Goal: Task Accomplishment & Management: Complete application form

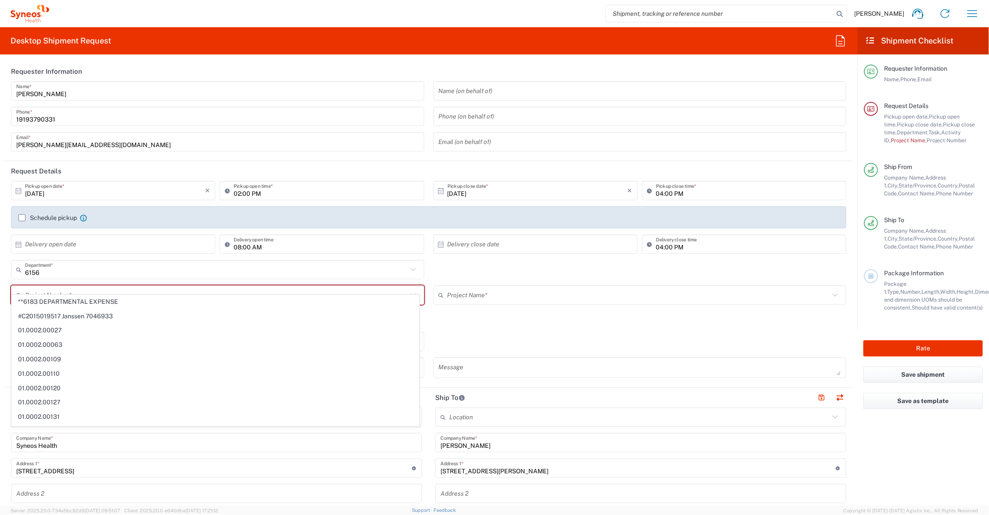
click at [189, 288] on input "text" at bounding box center [216, 295] width 383 height 15
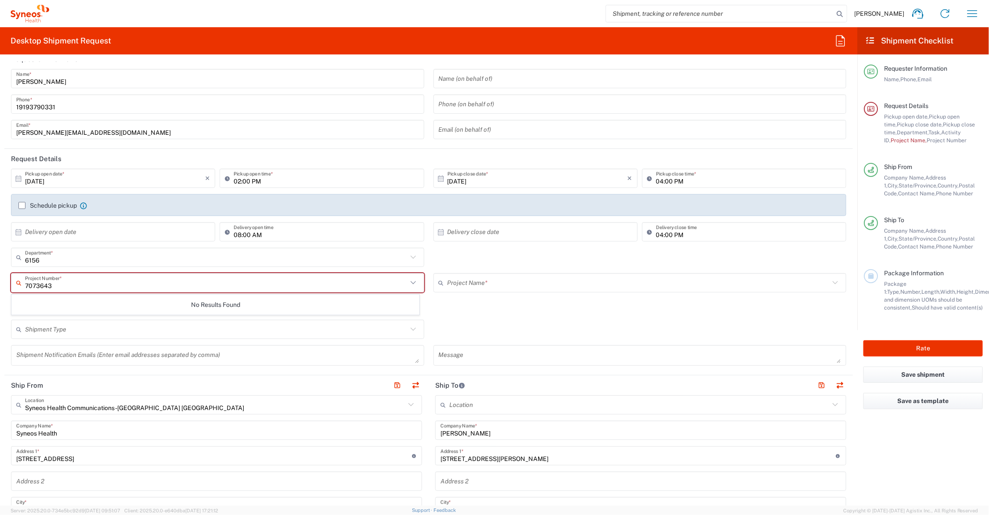
type input "7073643"
click at [433, 307] on agx-checkbox-control "Return label required" at bounding box center [428, 310] width 835 height 7
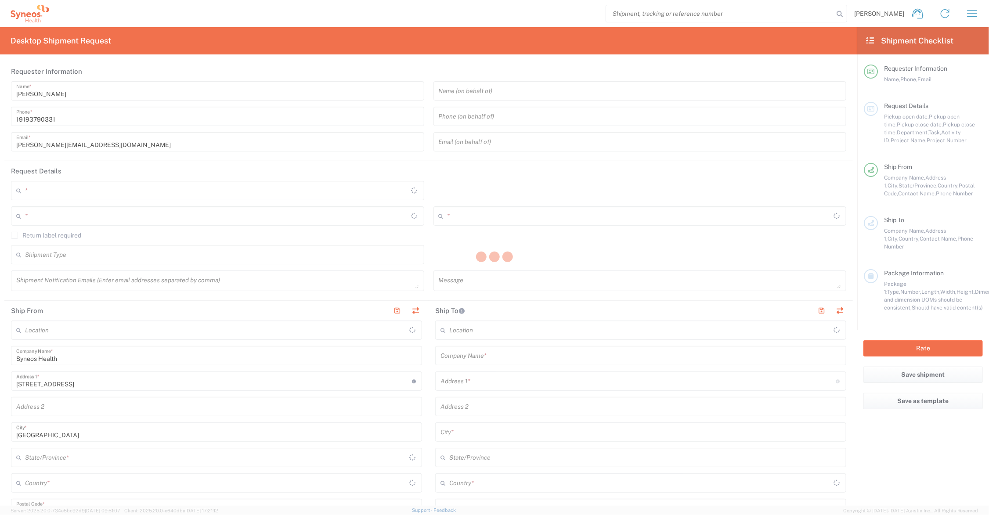
type input "[US_STATE]"
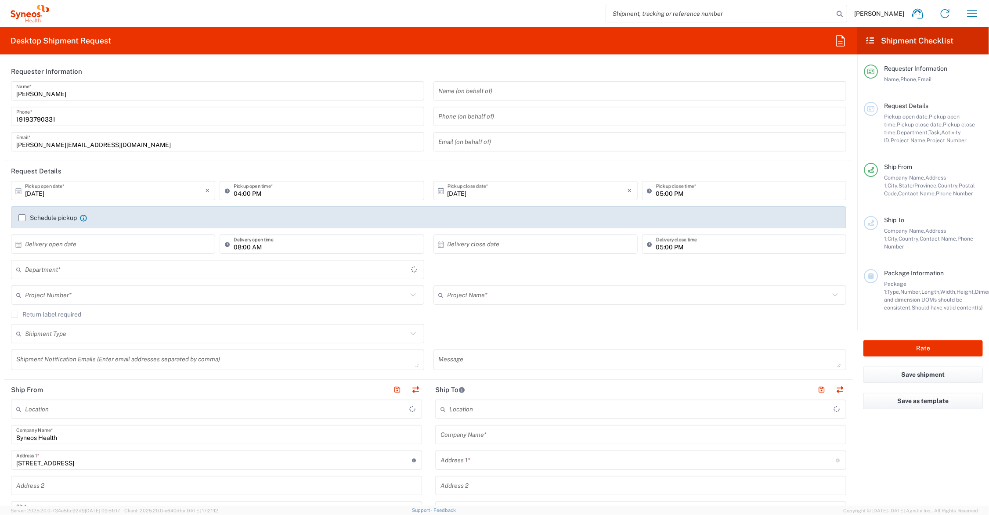
type input "6156"
type input "[GEOGRAPHIC_DATA]"
click at [120, 297] on input "text" at bounding box center [216, 295] width 383 height 15
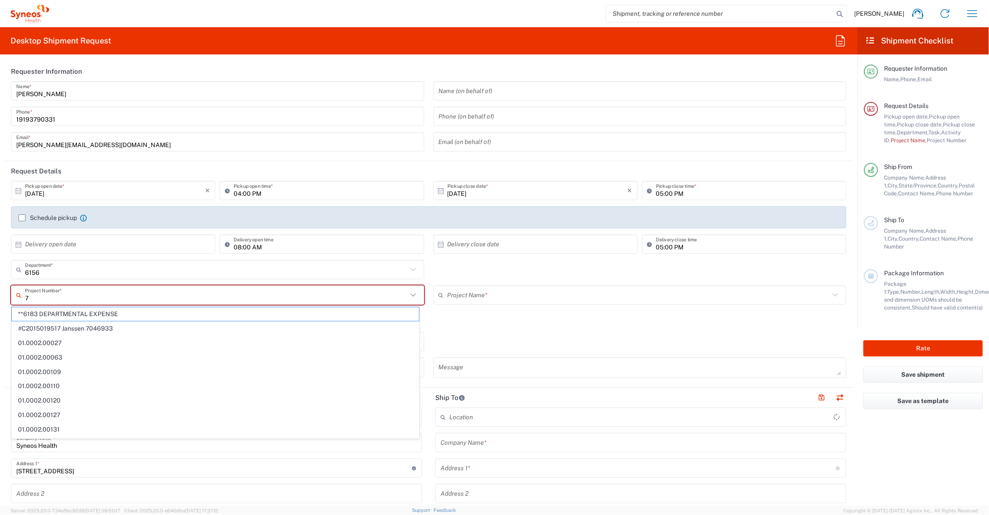
type input "70"
type input "Syneos Health Communications-[GEOGRAPHIC_DATA] [GEOGRAPHIC_DATA]"
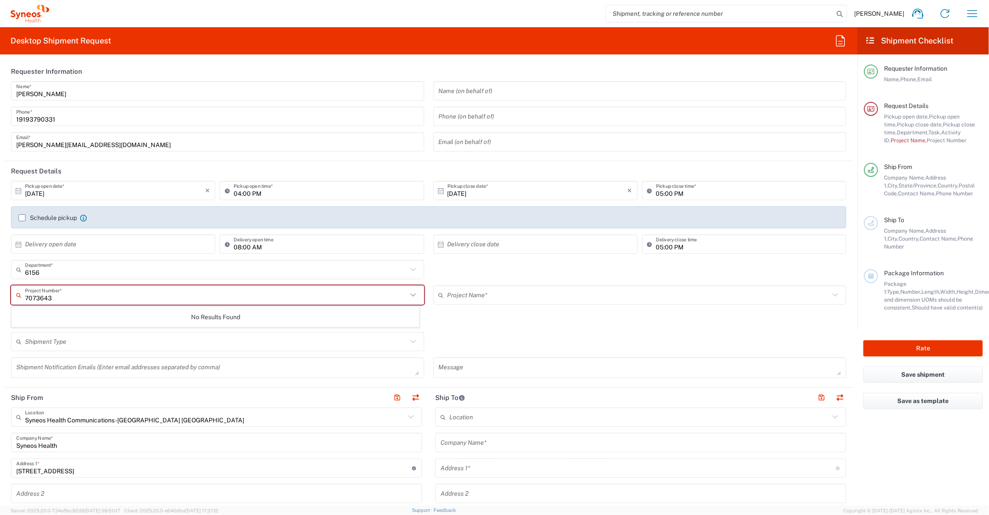
type input "7073643"
click at [468, 299] on input "text" at bounding box center [639, 295] width 383 height 15
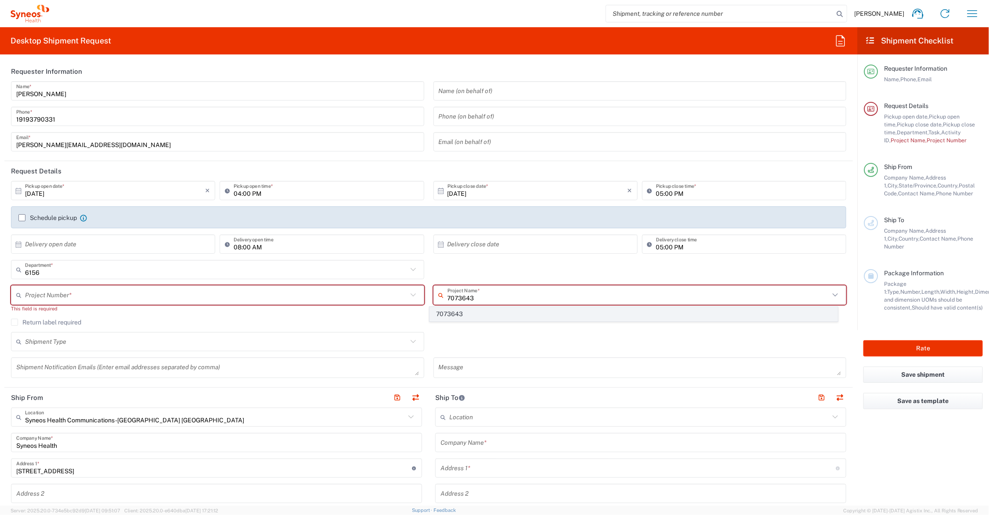
type input "7073643"
click at [452, 313] on span "7073643" at bounding box center [633, 314] width 407 height 14
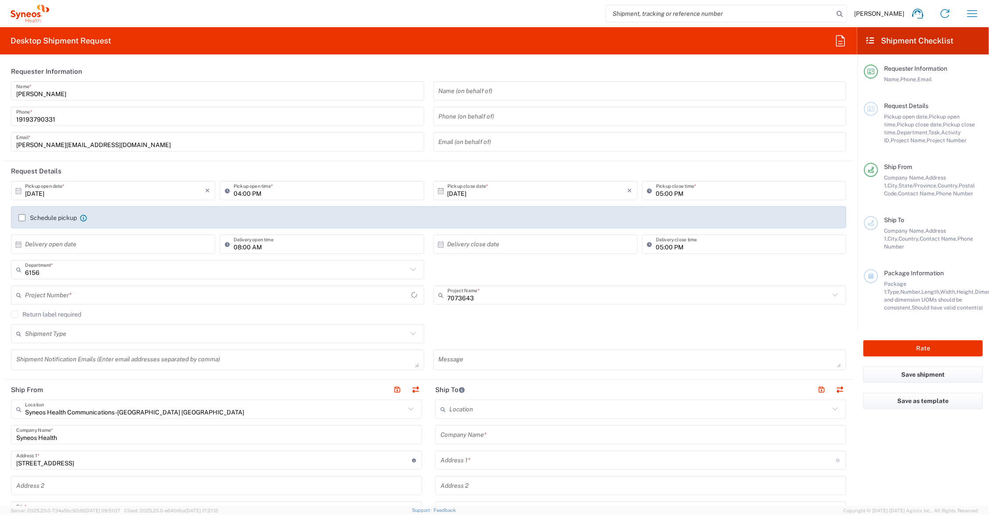
type input "GSWLA.CL.BridgeBio.BRIACO.25.P7"
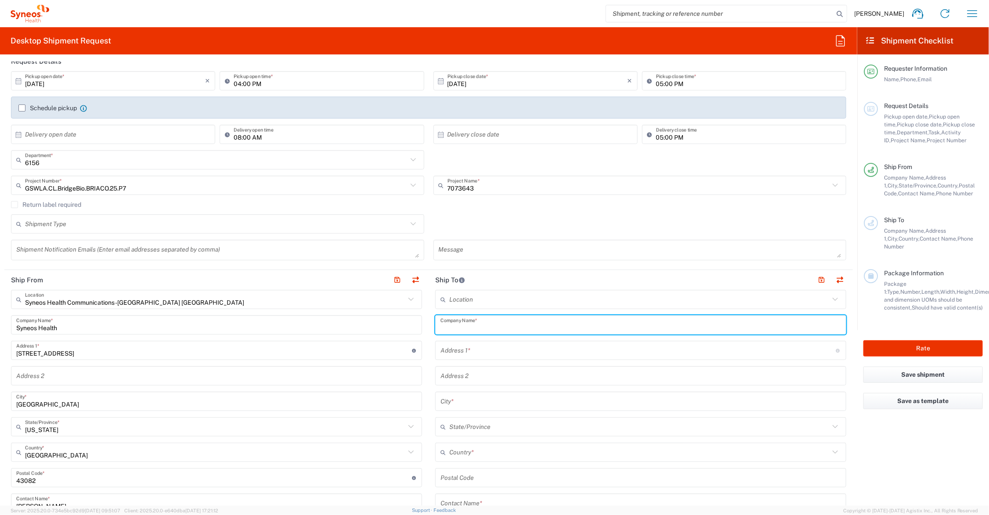
click at [477, 324] on input "text" at bounding box center [640, 325] width 401 height 15
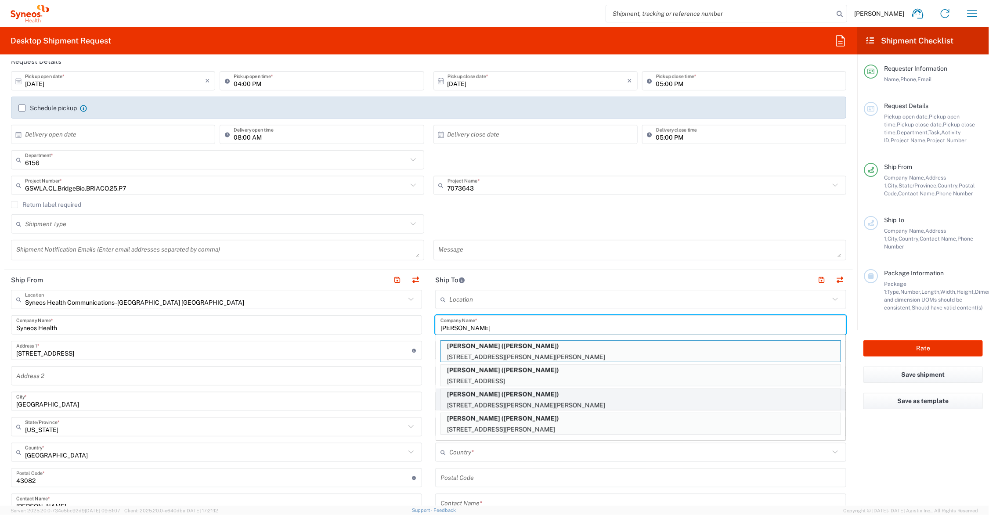
click at [490, 392] on p "[PERSON_NAME] ([PERSON_NAME])" at bounding box center [641, 394] width 400 height 11
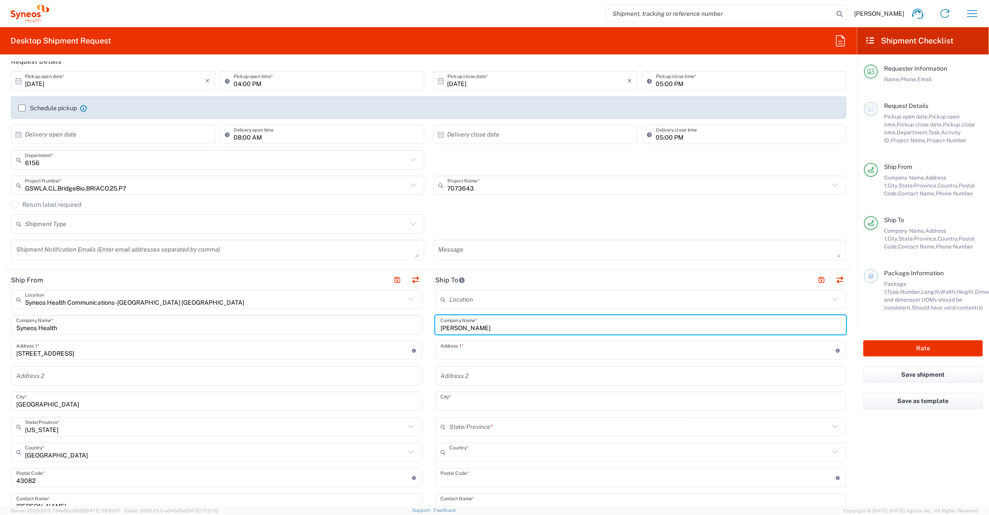
type input "[PERSON_NAME]"
type input "[STREET_ADDRESS][PERSON_NAME]"
type input "[PERSON_NAME] Cross Roads"
type input "[GEOGRAPHIC_DATA]"
type input "35748"
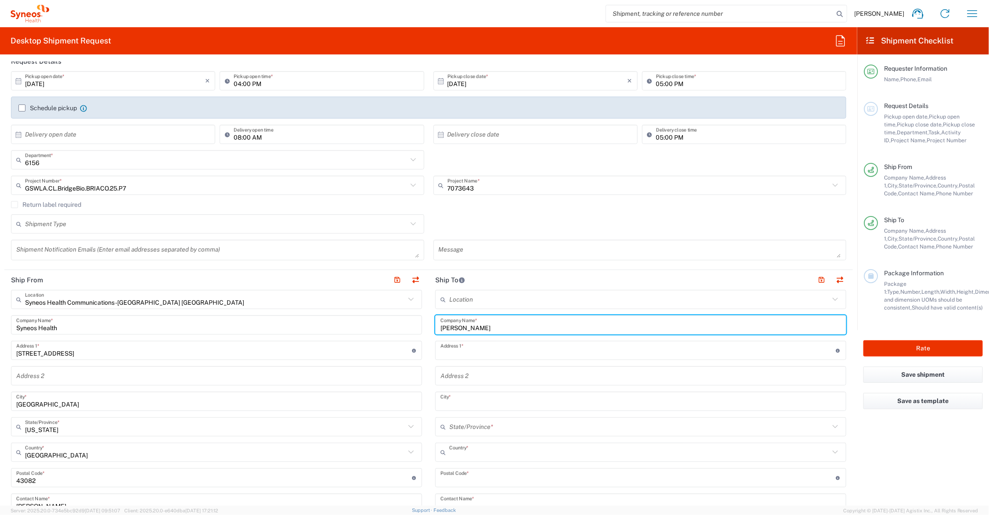
type input "[PERSON_NAME]"
type input "123-456-7990"
type input "[US_STATE]"
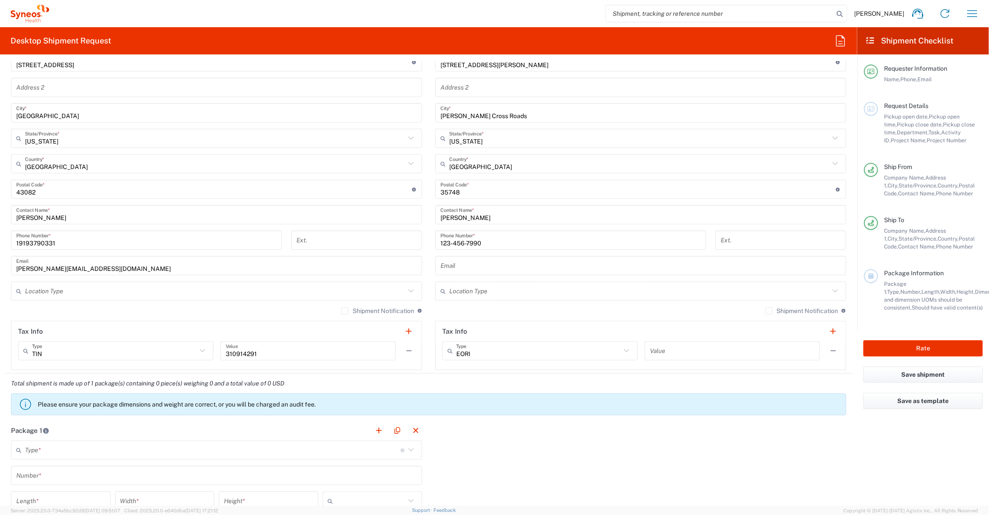
scroll to position [439, 0]
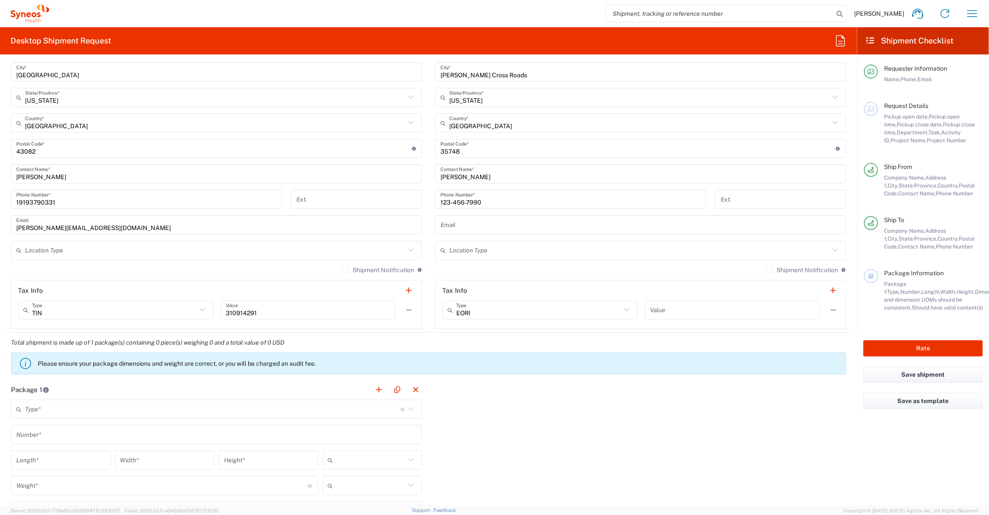
click at [526, 245] on input "text" at bounding box center [639, 250] width 380 height 15
click at [522, 282] on span "Residential/Home" at bounding box center [634, 284] width 405 height 14
type input "Residential/Home"
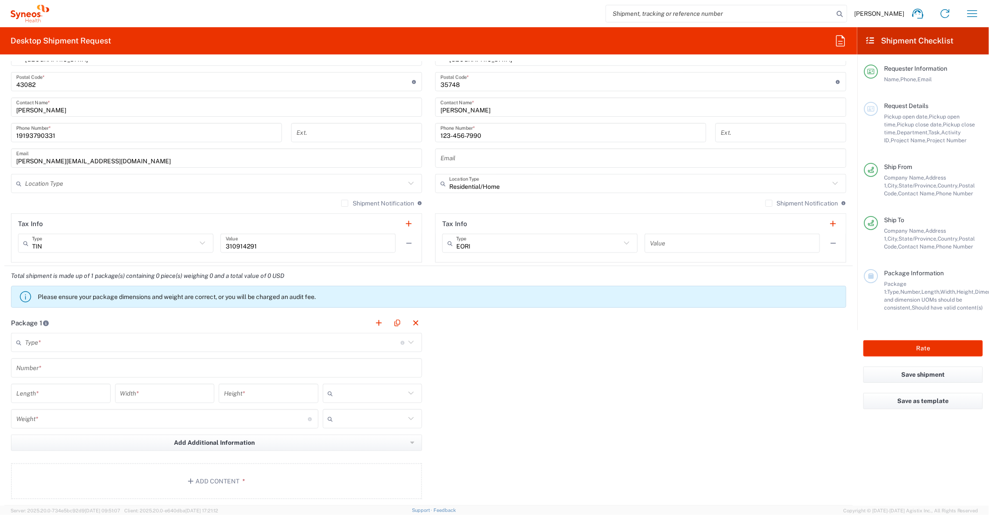
scroll to position [549, 0]
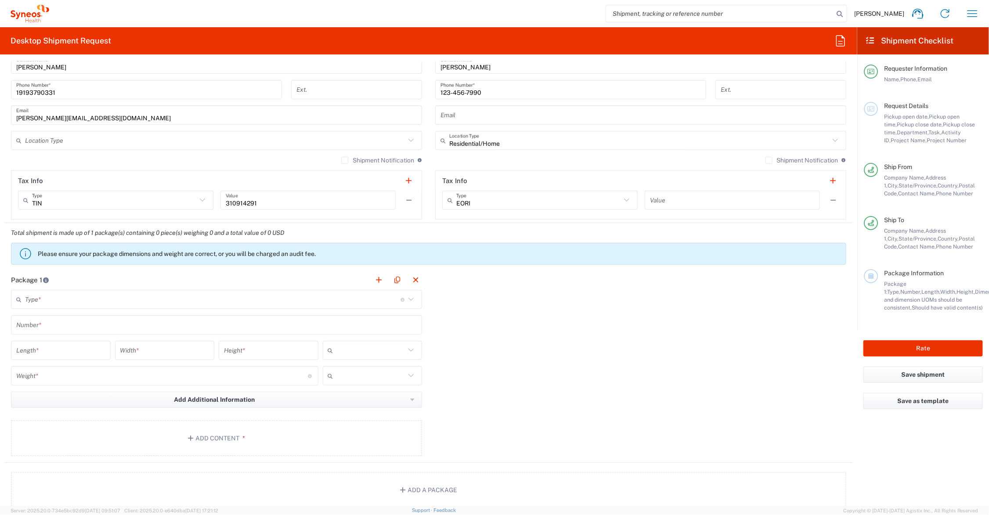
click at [100, 297] on input "text" at bounding box center [212, 299] width 375 height 15
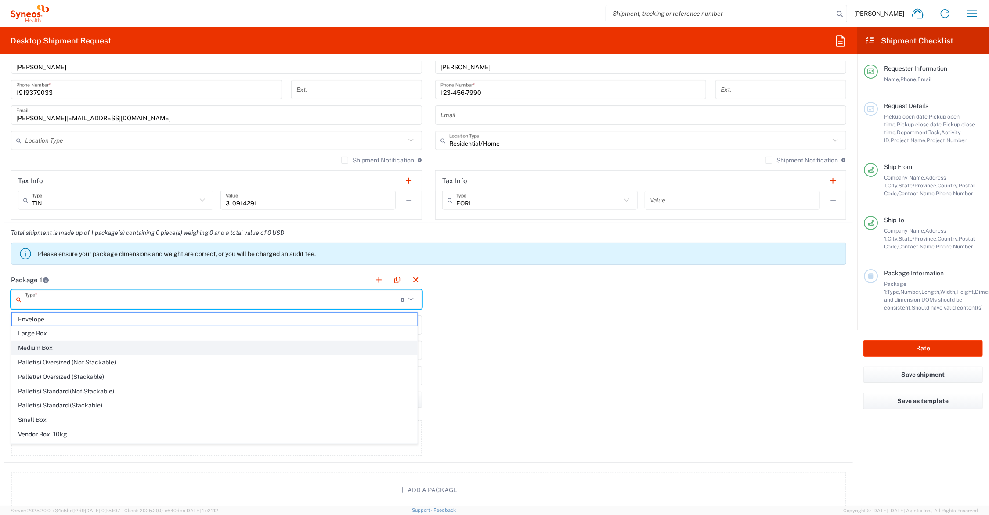
click at [88, 343] on span "Medium Box" at bounding box center [214, 348] width 405 height 14
type input "Medium Box"
type input "13"
type input "11.5"
type input "2.5"
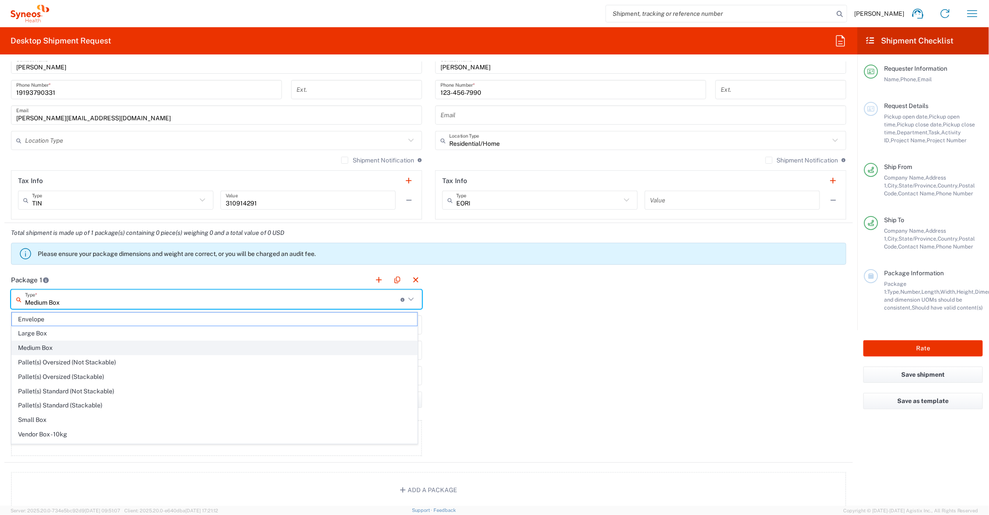
type input "in"
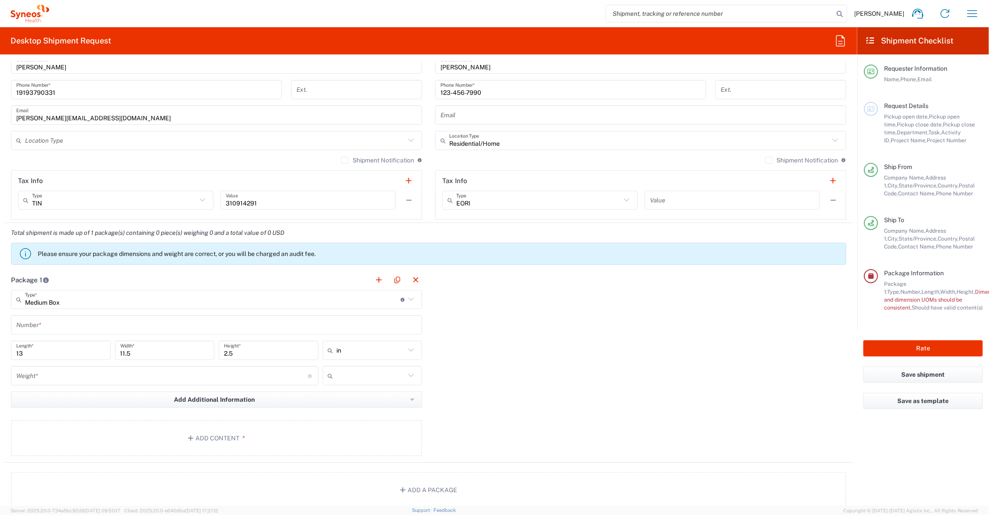
click at [84, 324] on input "text" at bounding box center [216, 325] width 401 height 15
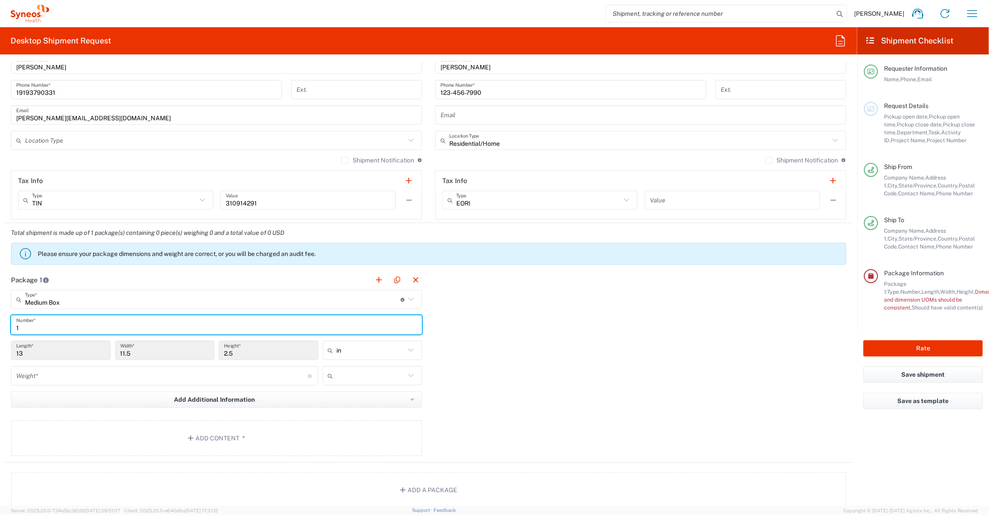
type input "1"
click at [67, 382] on input "number" at bounding box center [162, 375] width 292 height 15
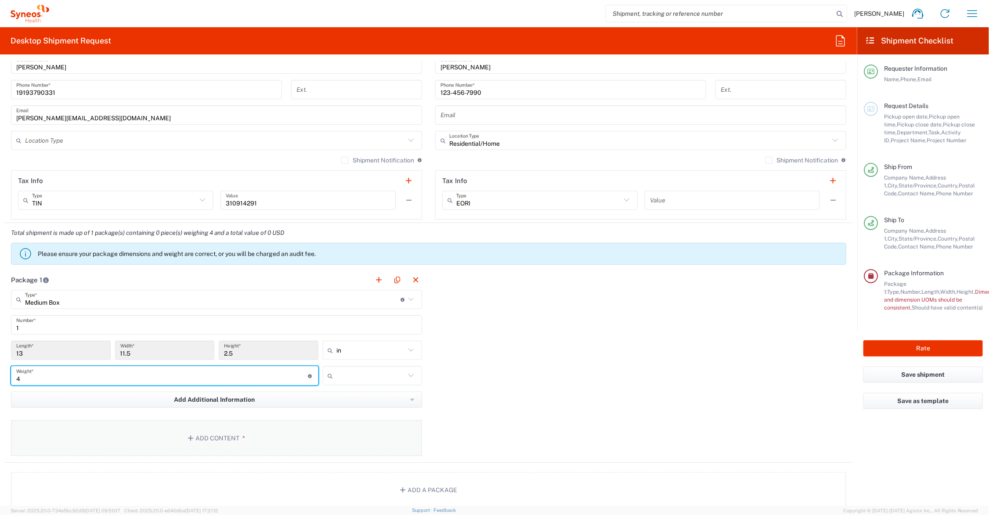
type input "4"
click at [215, 434] on button "Add Content *" at bounding box center [216, 438] width 411 height 36
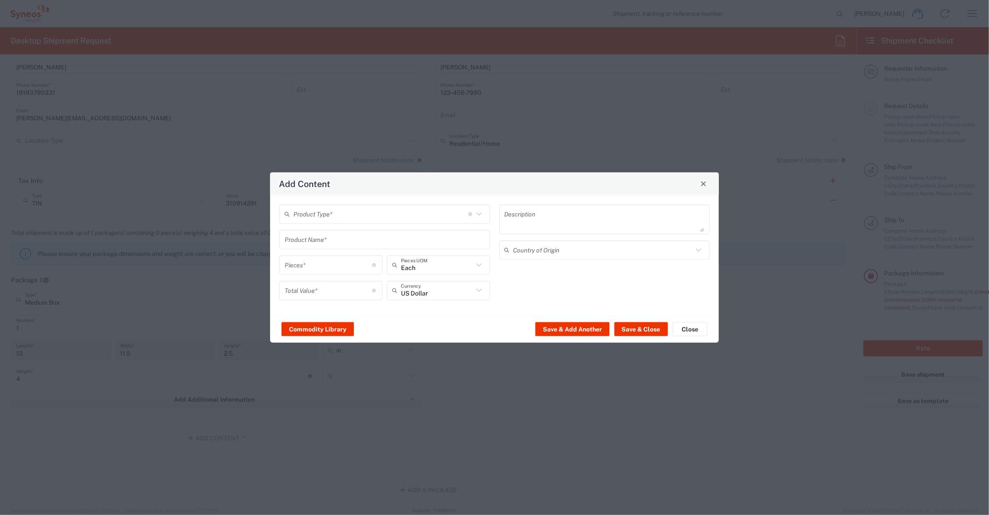
click at [308, 238] on input "text" at bounding box center [385, 239] width 200 height 15
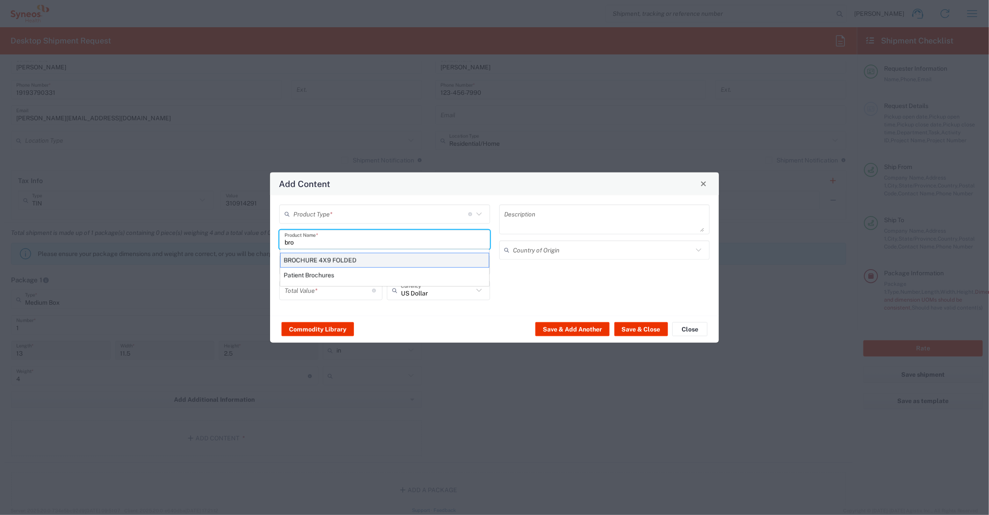
click at [335, 257] on div "BROCHURE 4X9 FOLDED" at bounding box center [384, 260] width 209 height 15
type input "BROCHURE 4X9 FOLDED"
type input "1"
type textarea "BROCHURE 4X9 FOLDED"
type input "[GEOGRAPHIC_DATA]"
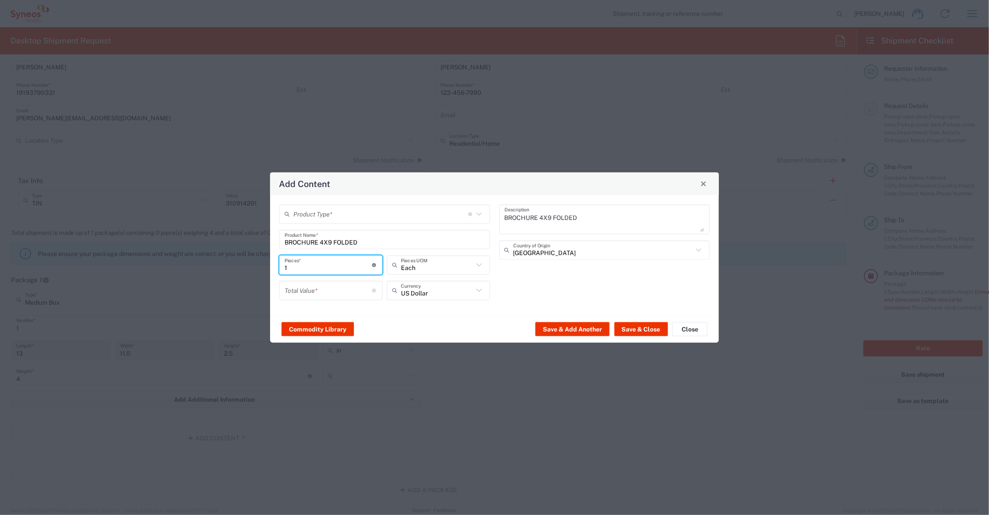
drag, startPoint x: 309, startPoint y: 265, endPoint x: 280, endPoint y: 264, distance: 29.0
click at [280, 264] on div "1 Pieces * Number of pieces inside all the packages" at bounding box center [330, 264] width 103 height 19
type input "100"
click at [313, 289] on input "number" at bounding box center [329, 290] width 88 height 15
type input "50.00"
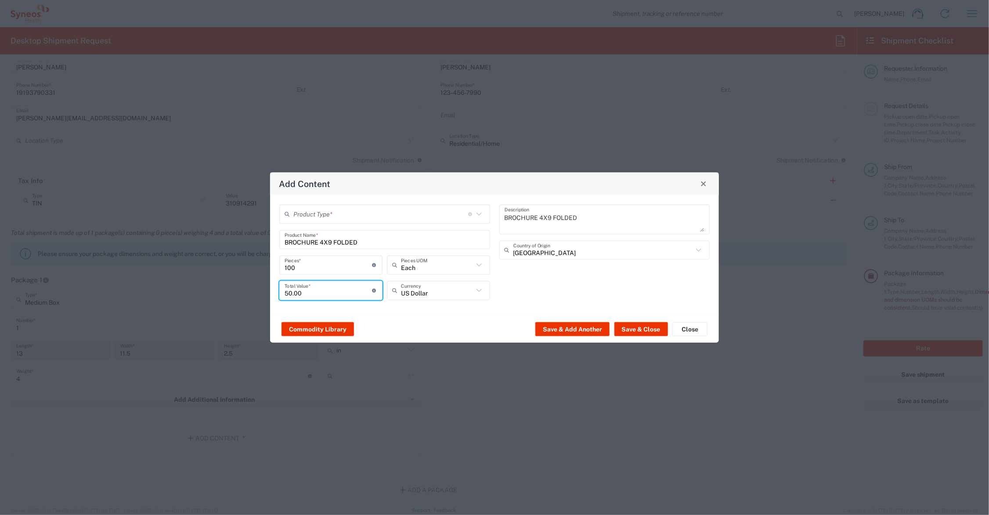
click at [348, 213] on input "text" at bounding box center [380, 213] width 175 height 15
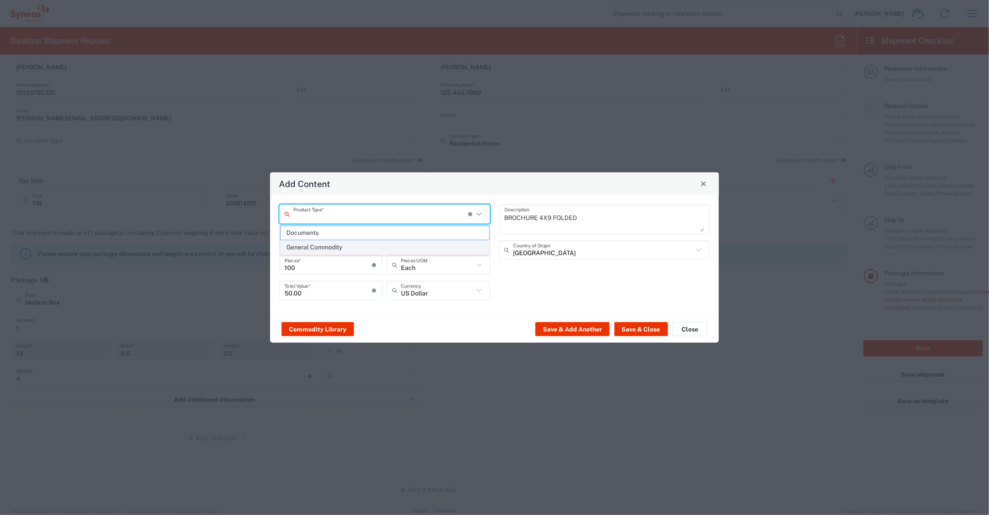
click at [341, 246] on span "General Commodity" at bounding box center [385, 248] width 209 height 14
type input "General Commodity"
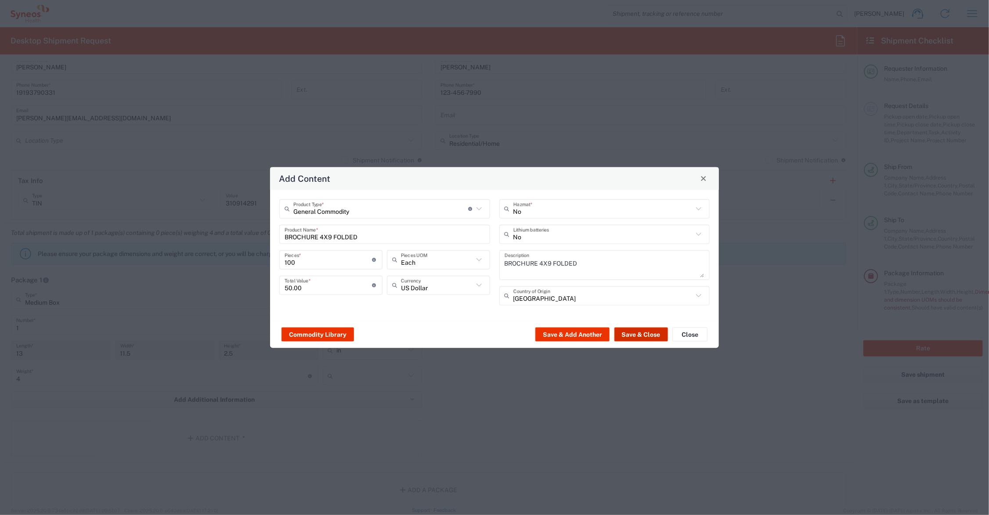
click at [635, 332] on button "Save & Close" at bounding box center [641, 335] width 54 height 14
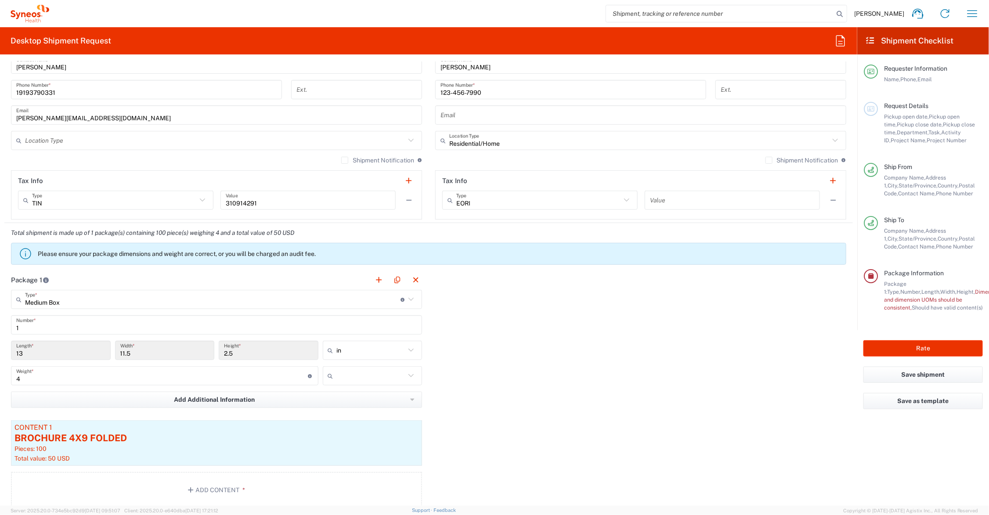
click at [354, 385] on div at bounding box center [373, 375] width 100 height 19
click at [354, 378] on input "text" at bounding box center [371, 376] width 69 height 14
click at [354, 403] on li "lbs" at bounding box center [368, 410] width 97 height 14
type input "lbs"
click at [921, 346] on button "Rate" at bounding box center [922, 348] width 119 height 16
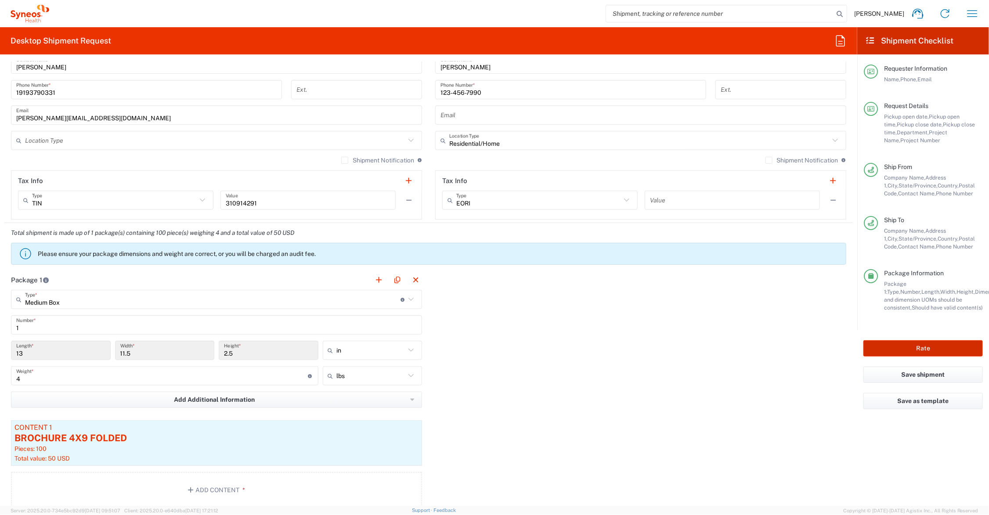
type input "7073643"
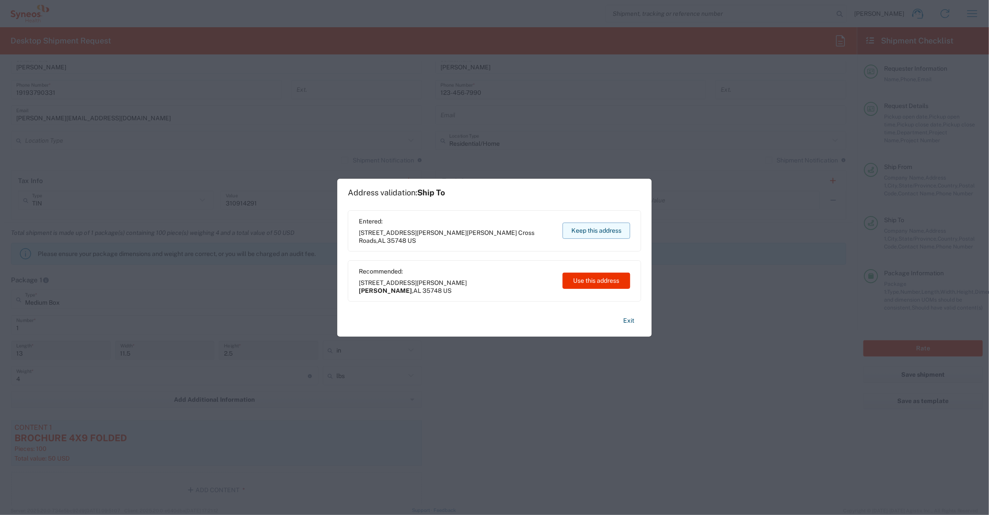
click at [618, 228] on button "Keep this address" at bounding box center [597, 231] width 68 height 16
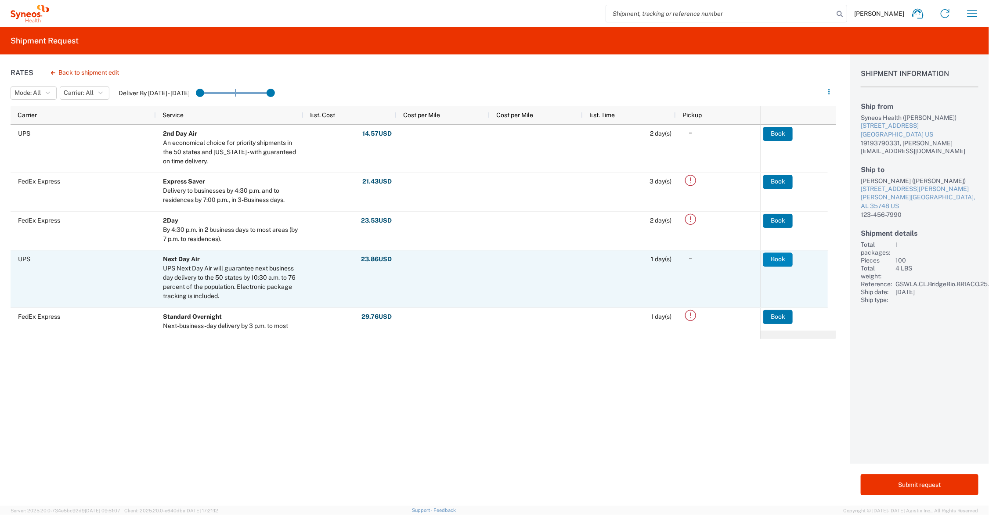
click at [780, 259] on button "Book" at bounding box center [777, 260] width 29 height 14
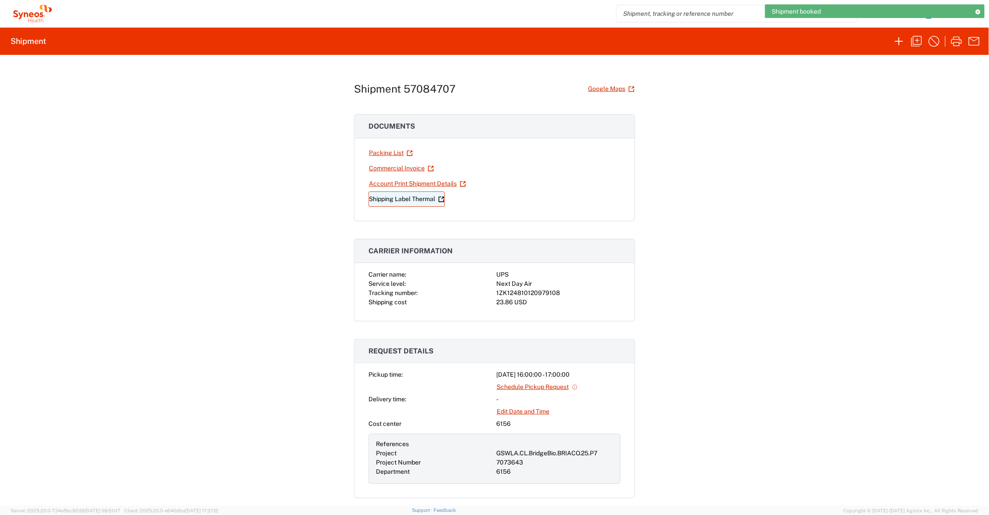
click at [424, 196] on link "Shipping Label Thermal" at bounding box center [406, 198] width 76 height 15
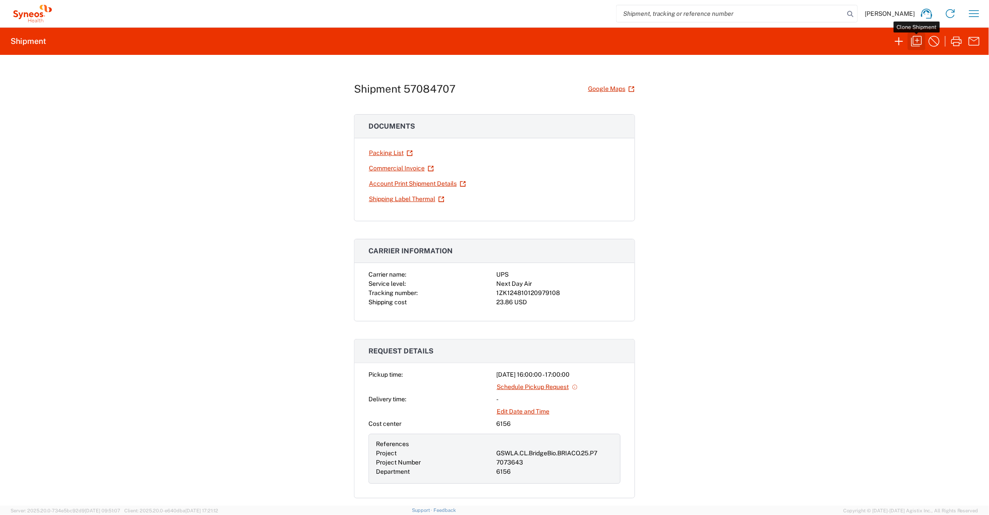
click at [916, 39] on icon "button" at bounding box center [917, 41] width 14 height 14
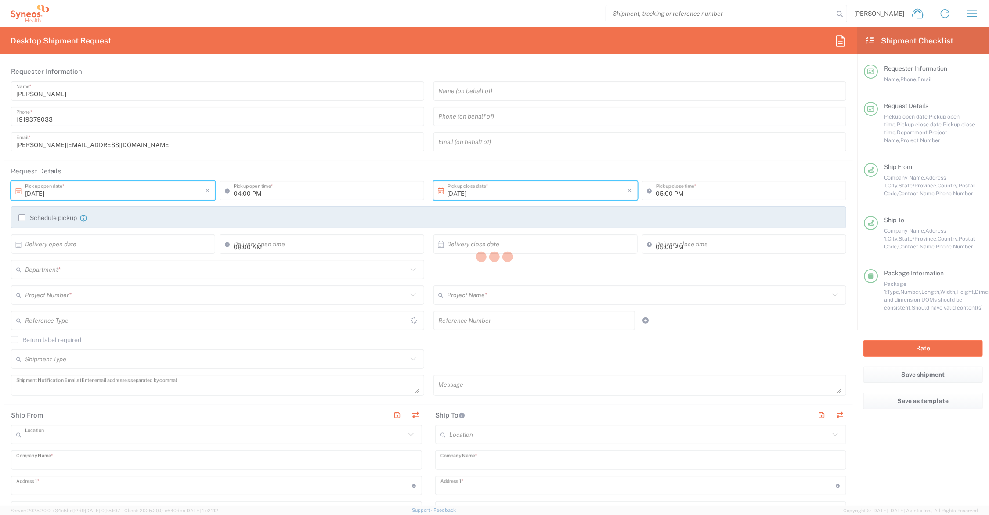
type textarea "[PERSON_NAME][EMAIL_ADDRESS][DOMAIN_NAME]"
type input "Syneos Health Communications-[GEOGRAPHIC_DATA] [GEOGRAPHIC_DATA]"
type input "Syneos Health"
type input "[STREET_ADDRESS]"
type input "[GEOGRAPHIC_DATA]"
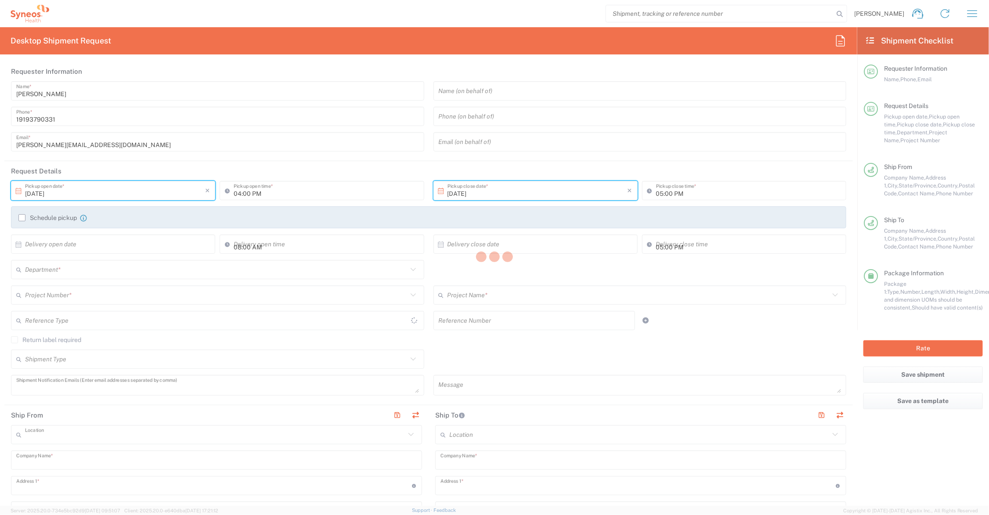
type input "[US_STATE]"
type input "43082"
type input "[PERSON_NAME]"
type input "19193790331"
type input "[PERSON_NAME][EMAIL_ADDRESS][DOMAIN_NAME]"
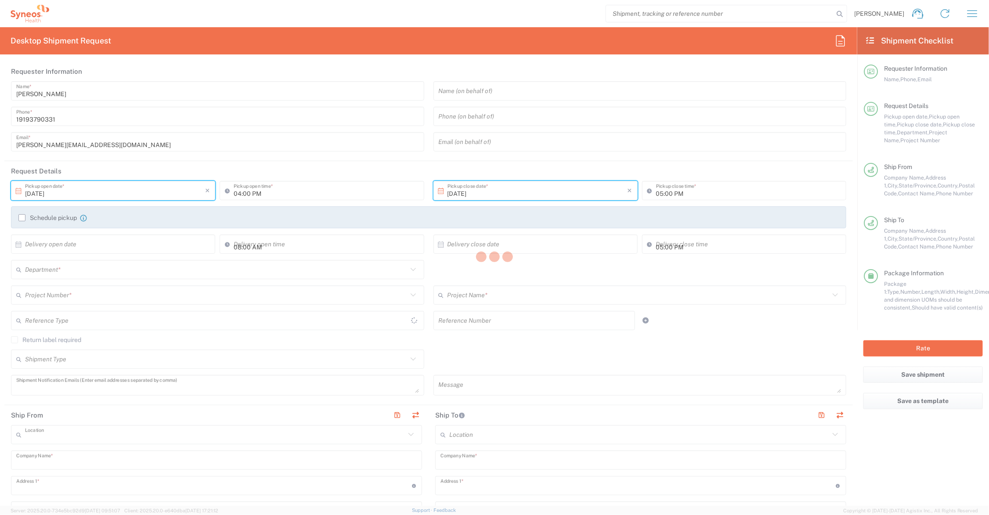
type input "[PERSON_NAME]"
type input "[STREET_ADDRESS][PERSON_NAME]"
type input "[PERSON_NAME] Cross Roads"
type input "[GEOGRAPHIC_DATA]"
type input "35748"
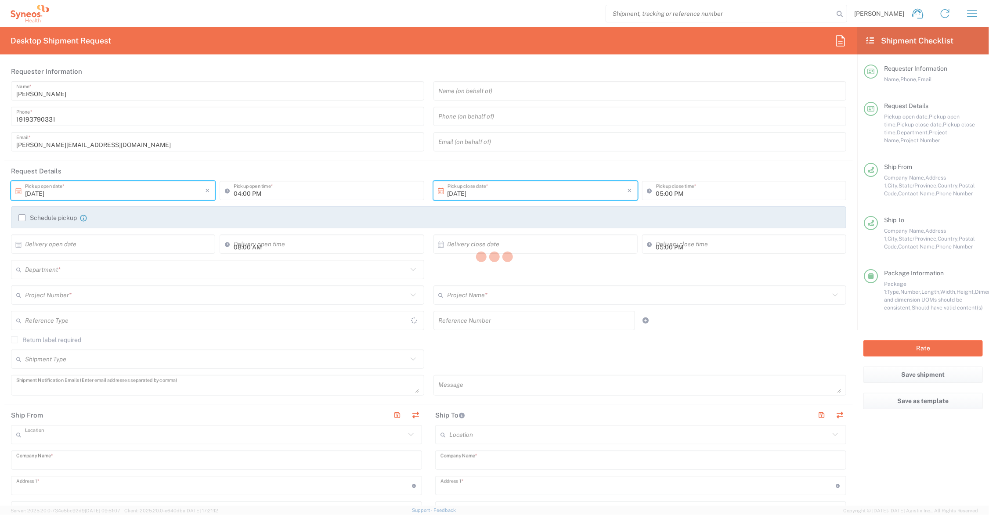
type input "[PERSON_NAME]"
type input "123-456-7990"
type input "Residential/Home"
type input "Sender/Shipper"
type input "[US_STATE]"
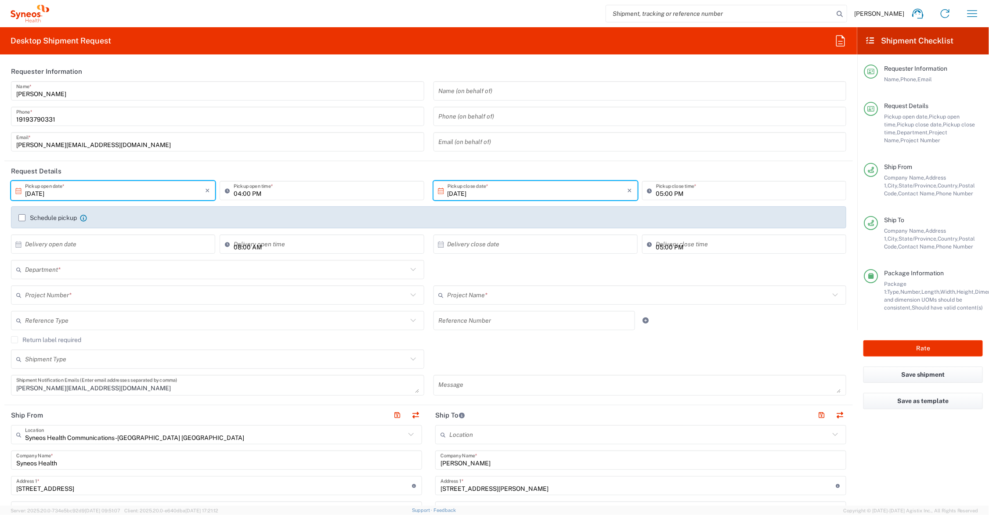
type input "Medium Box"
type input "GSWLA.CL.BridgeBio.BRIACO.25.P7"
type input "6156"
type input "7073643"
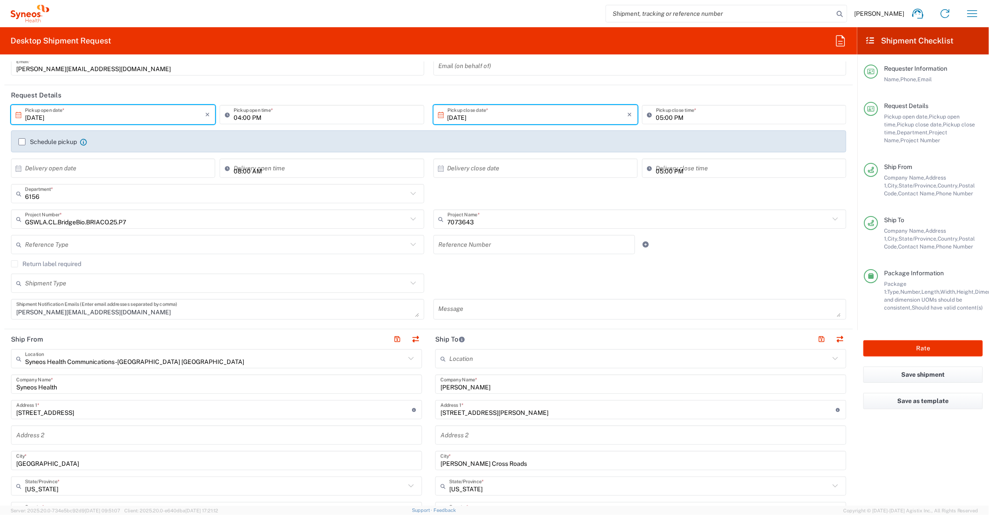
scroll to position [220, 0]
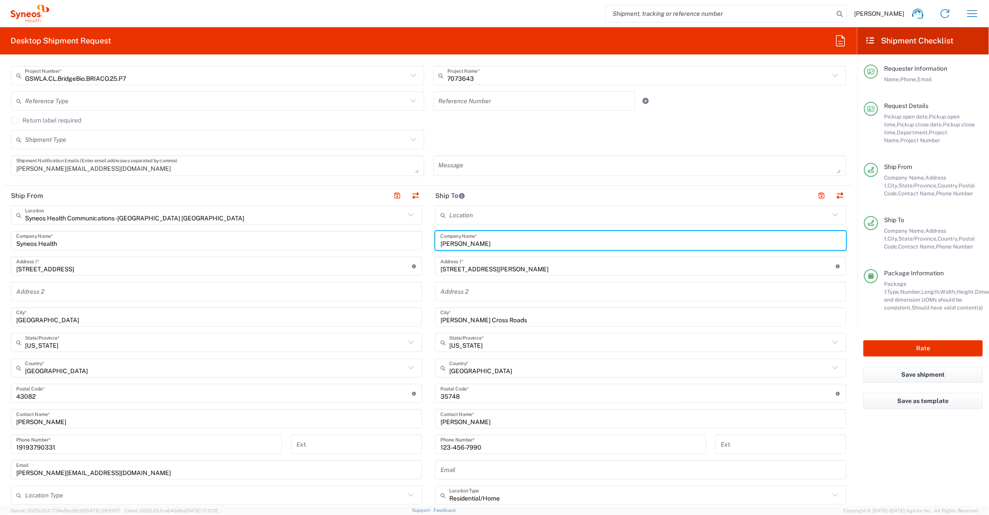
drag, startPoint x: 419, startPoint y: 240, endPoint x: 400, endPoint y: 240, distance: 18.4
click at [400, 240] on div "Ship From Syneos Health Communications-[GEOGRAPHIC_DATA] [GEOGRAPHIC_DATA] Loca…" at bounding box center [428, 382] width 848 height 392
type input "BridgeBio"
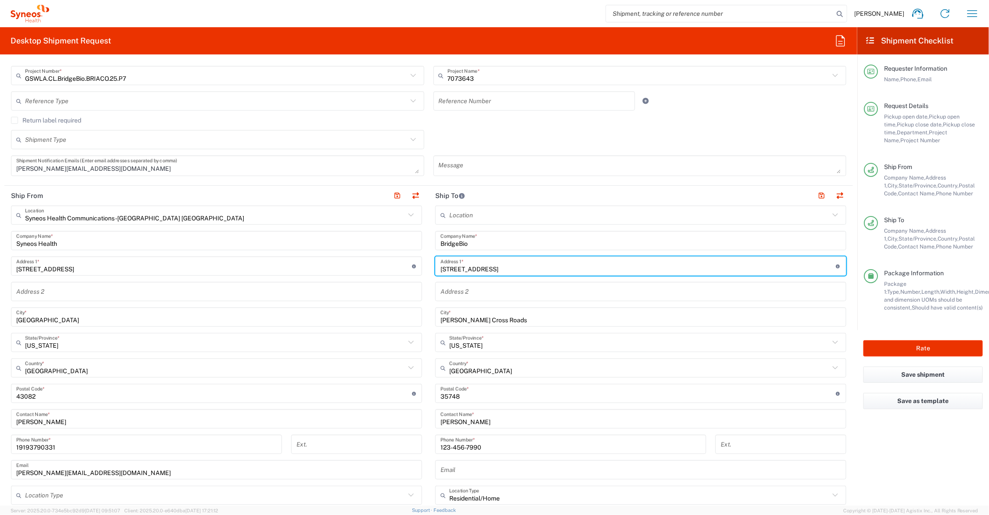
type input "[STREET_ADDRESS]"
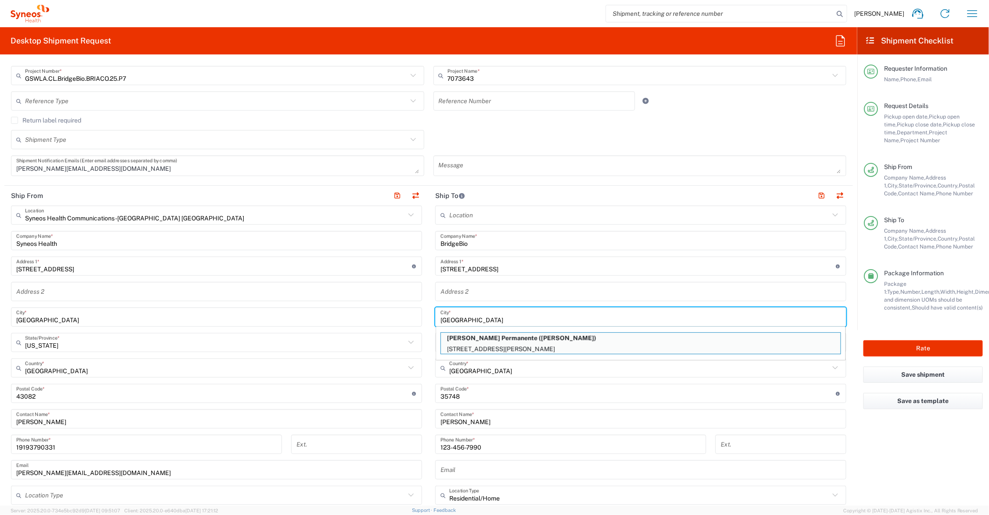
type input "[GEOGRAPHIC_DATA]"
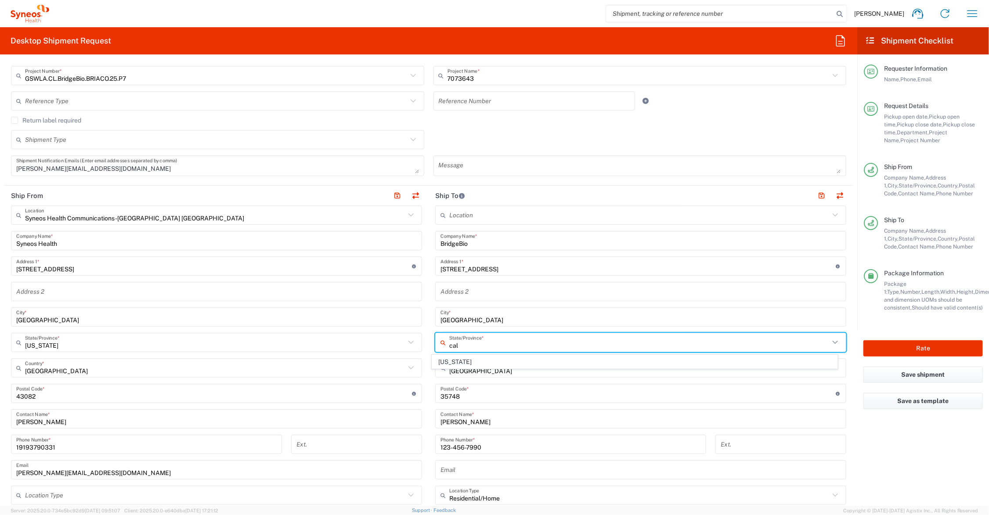
click at [455, 359] on span "[US_STATE]" at bounding box center [634, 362] width 405 height 14
type input "[US_STATE]"
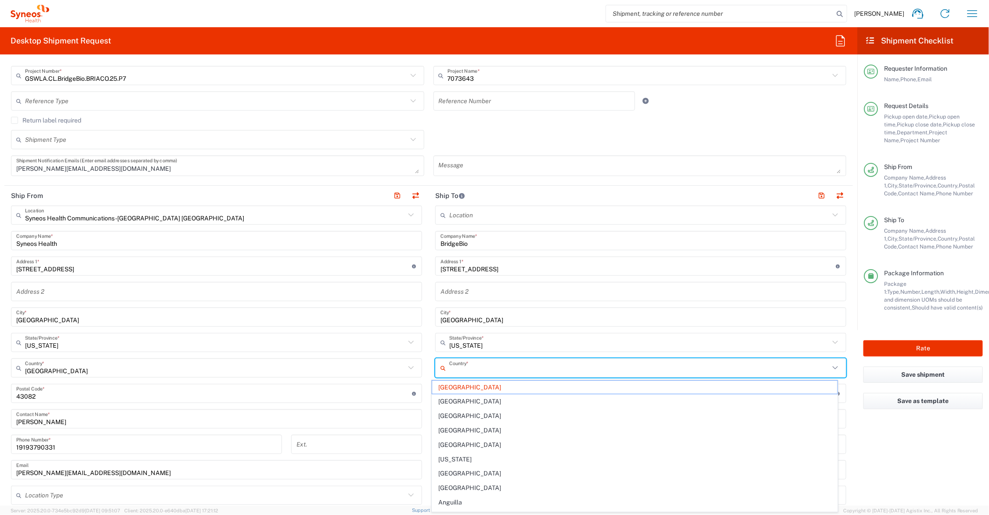
type input "[GEOGRAPHIC_DATA]"
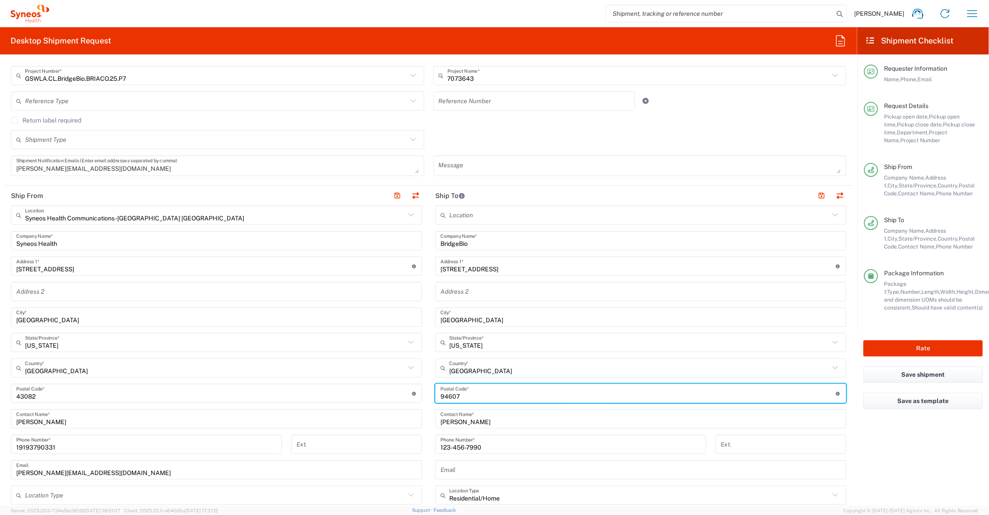
type input "94607"
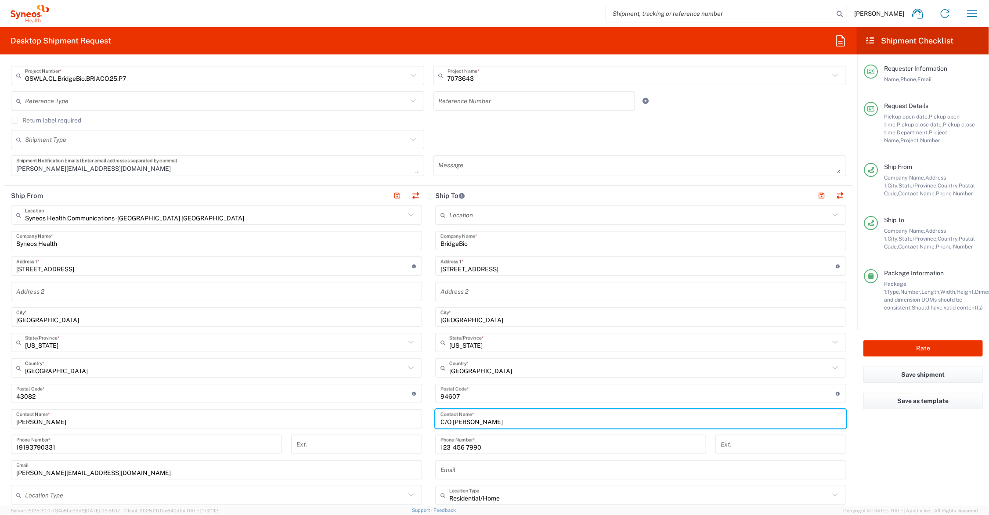
type input "C/O [PERSON_NAME]"
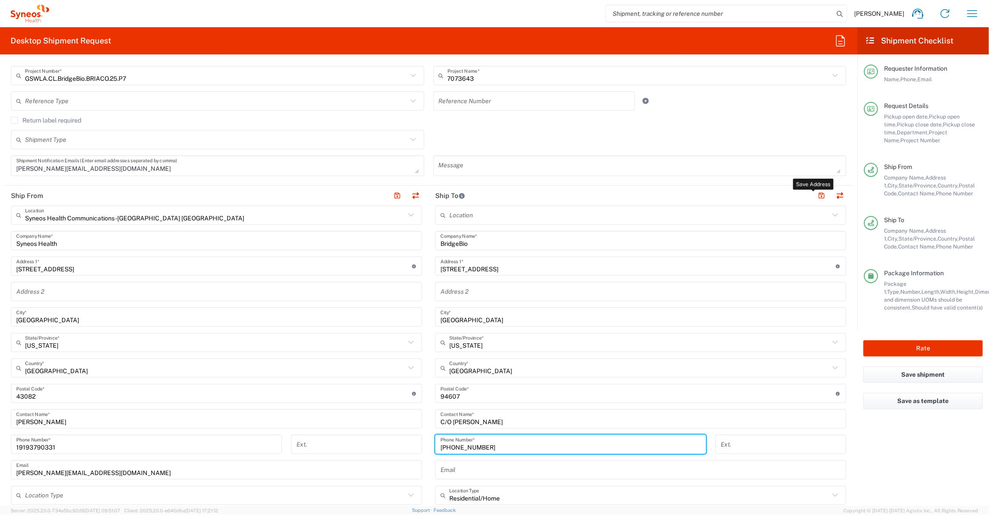
type input "[PHONE_NUMBER]"
click at [816, 192] on button "button" at bounding box center [822, 196] width 12 height 12
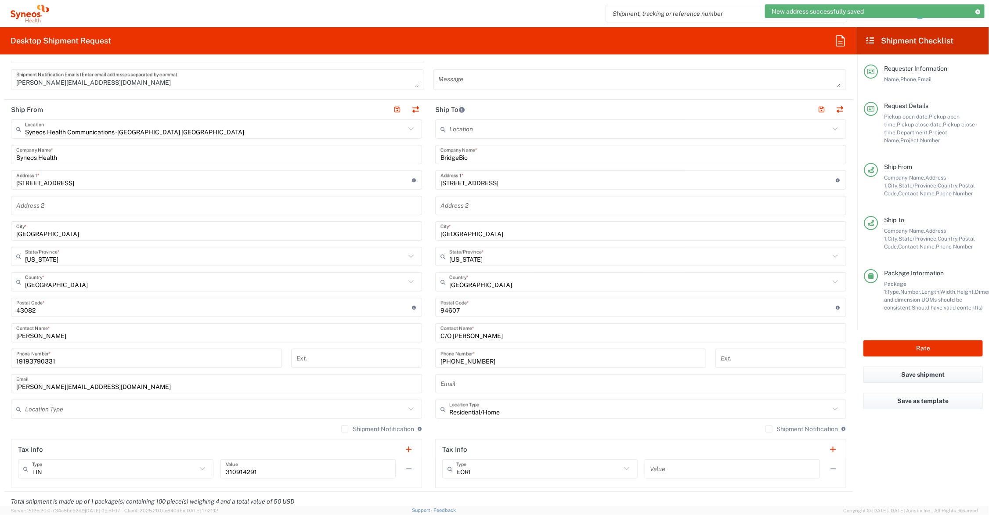
scroll to position [329, 0]
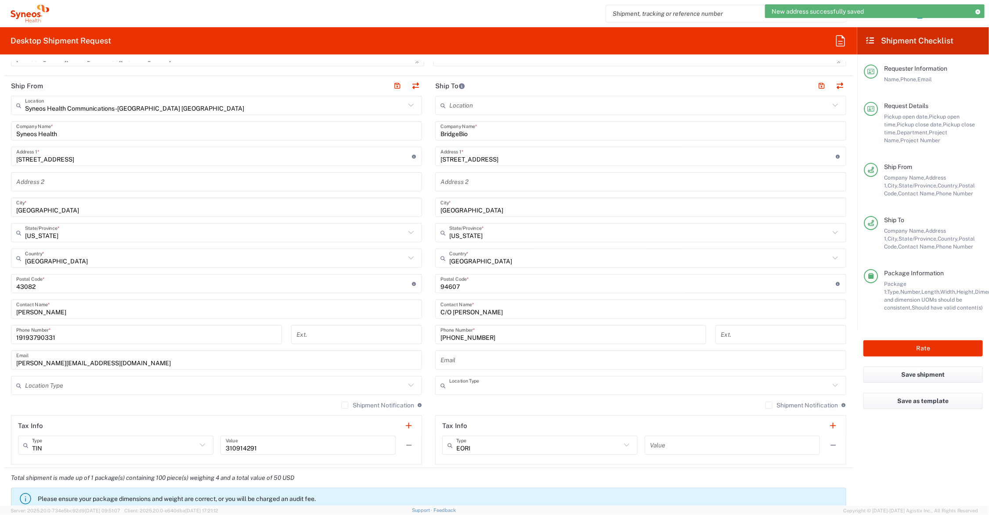
click at [517, 388] on input "text" at bounding box center [639, 385] width 380 height 15
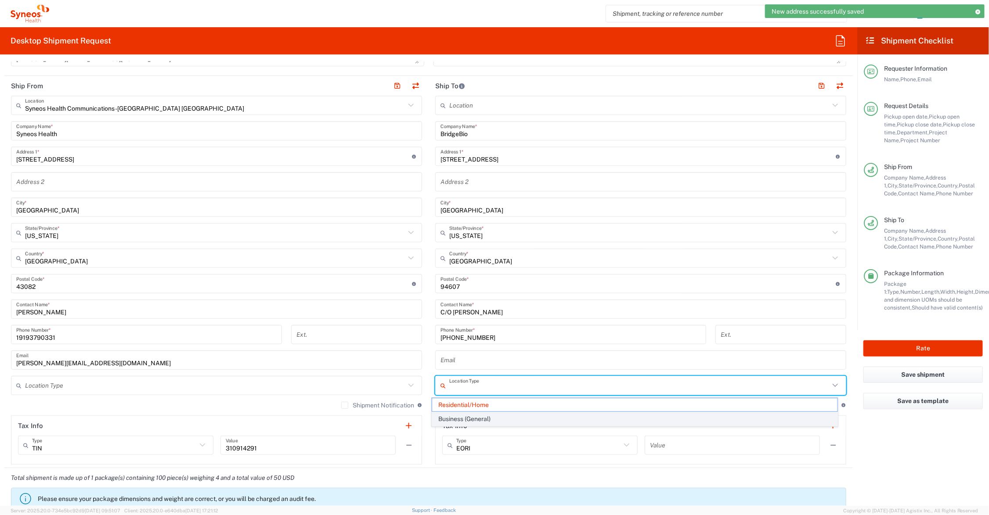
click at [505, 417] on span "Business (General)" at bounding box center [634, 419] width 405 height 14
type input "Business (General)"
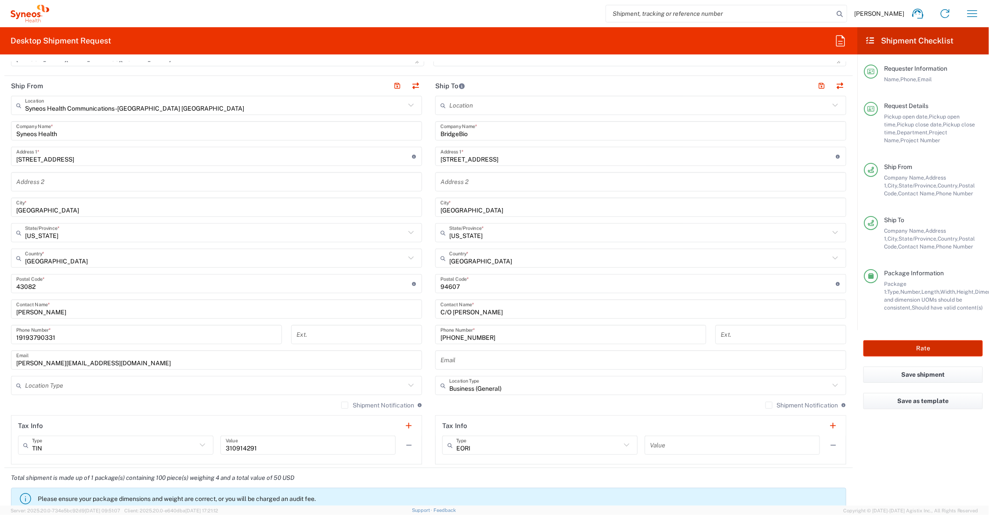
click at [899, 347] on button "Rate" at bounding box center [922, 348] width 119 height 16
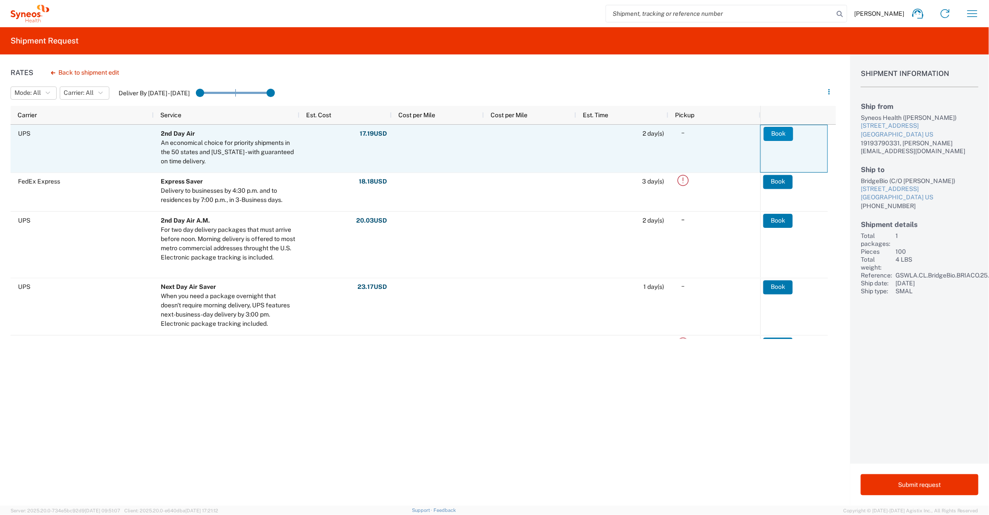
click at [781, 132] on button "Book" at bounding box center [778, 134] width 29 height 14
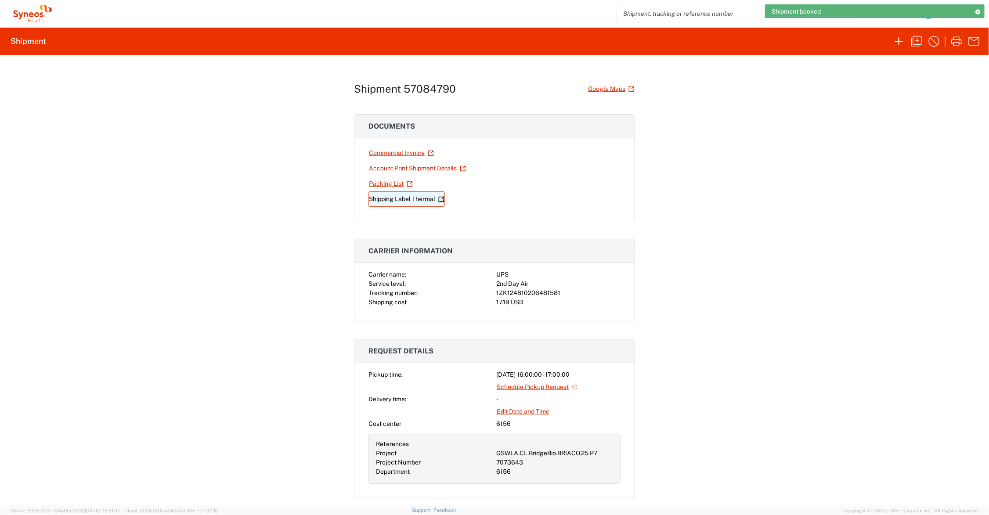
click at [423, 199] on link "Shipping Label Thermal" at bounding box center [406, 198] width 76 height 15
